Goal: Task Accomplishment & Management: Complete application form

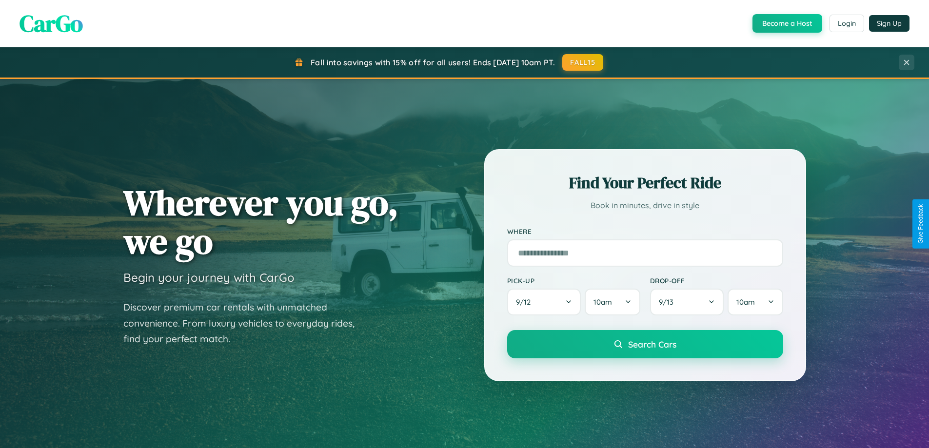
scroll to position [671, 0]
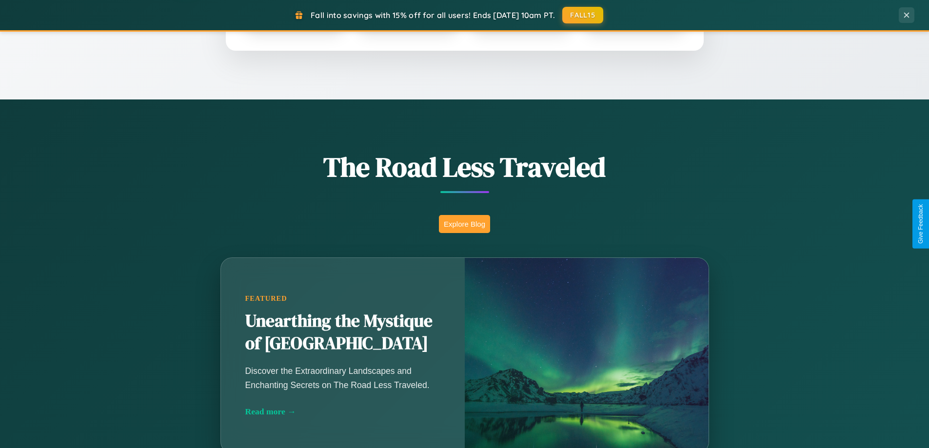
click at [464, 224] on button "Explore Blog" at bounding box center [464, 224] width 51 height 18
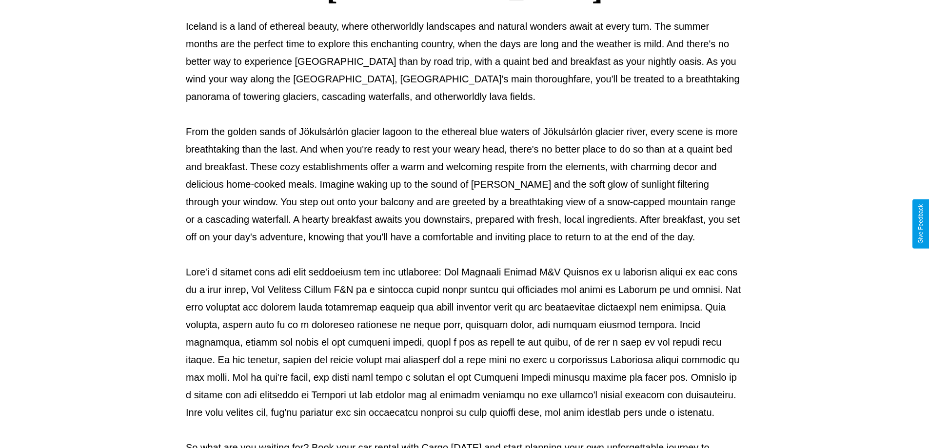
scroll to position [315, 0]
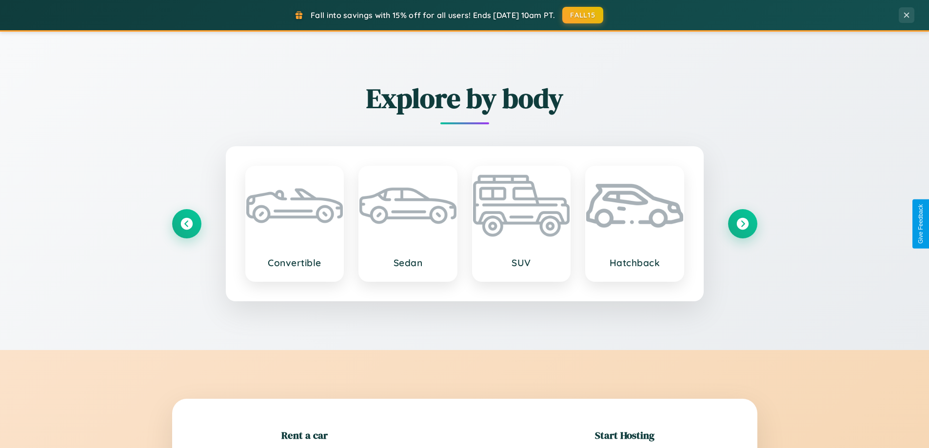
scroll to position [211, 0]
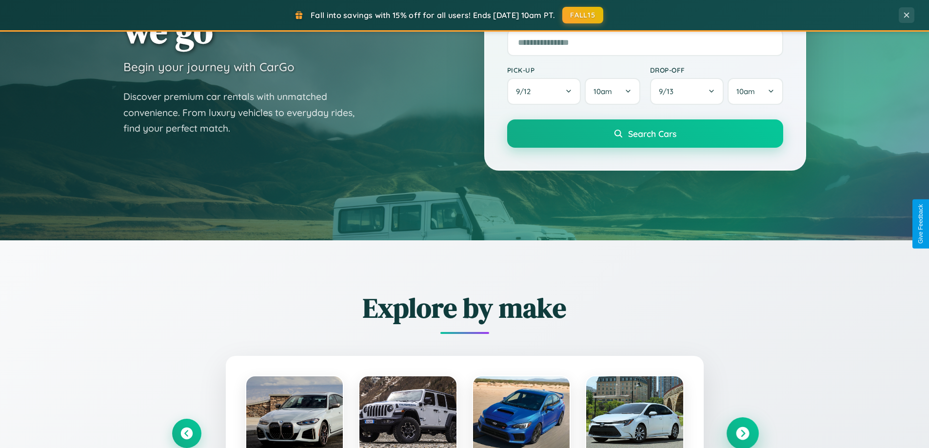
click at [742, 433] on icon at bounding box center [742, 433] width 13 height 13
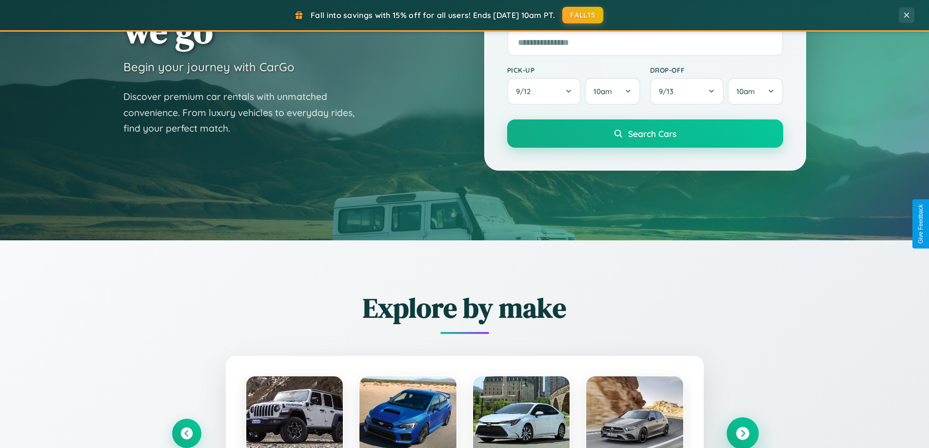
scroll to position [1566, 0]
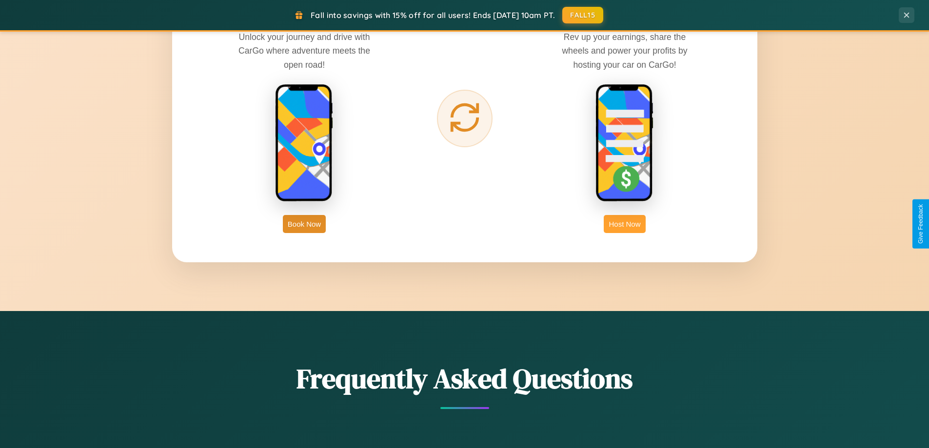
click at [625, 224] on button "Host Now" at bounding box center [624, 224] width 41 height 18
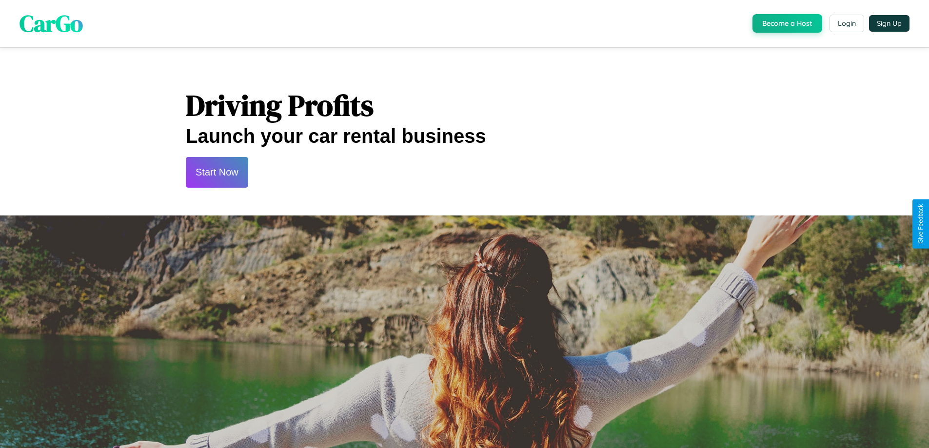
click at [216, 172] on button "Start Now" at bounding box center [217, 172] width 62 height 31
